Goal: Find contact information: Find contact information

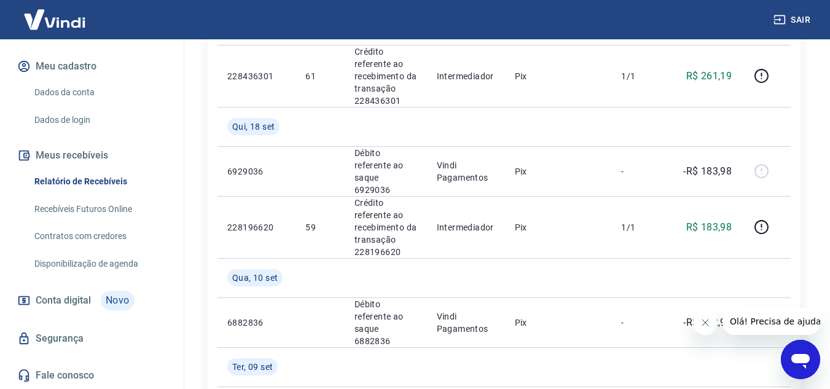
scroll to position [430, 0]
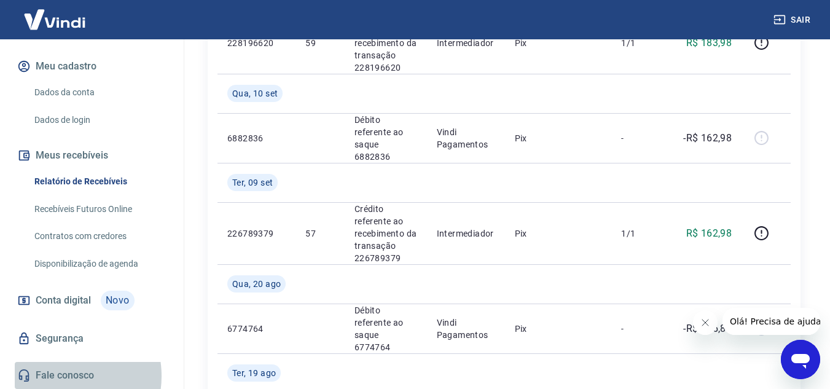
click at [60, 376] on link "Fale conosco" at bounding box center [92, 375] width 154 height 27
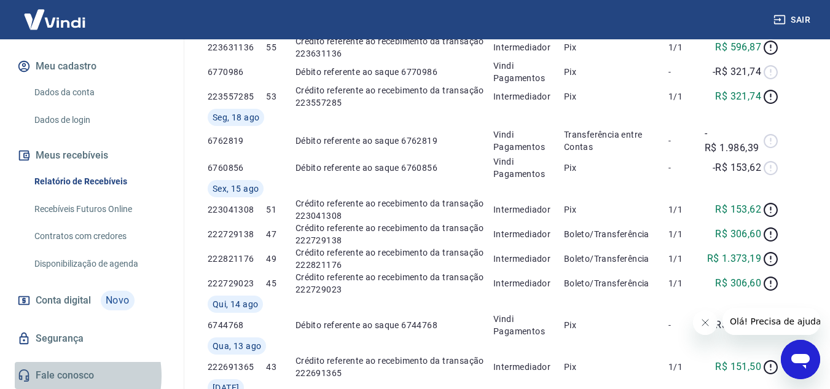
scroll to position [14, 0]
